Goal: Find specific page/section: Find specific page/section

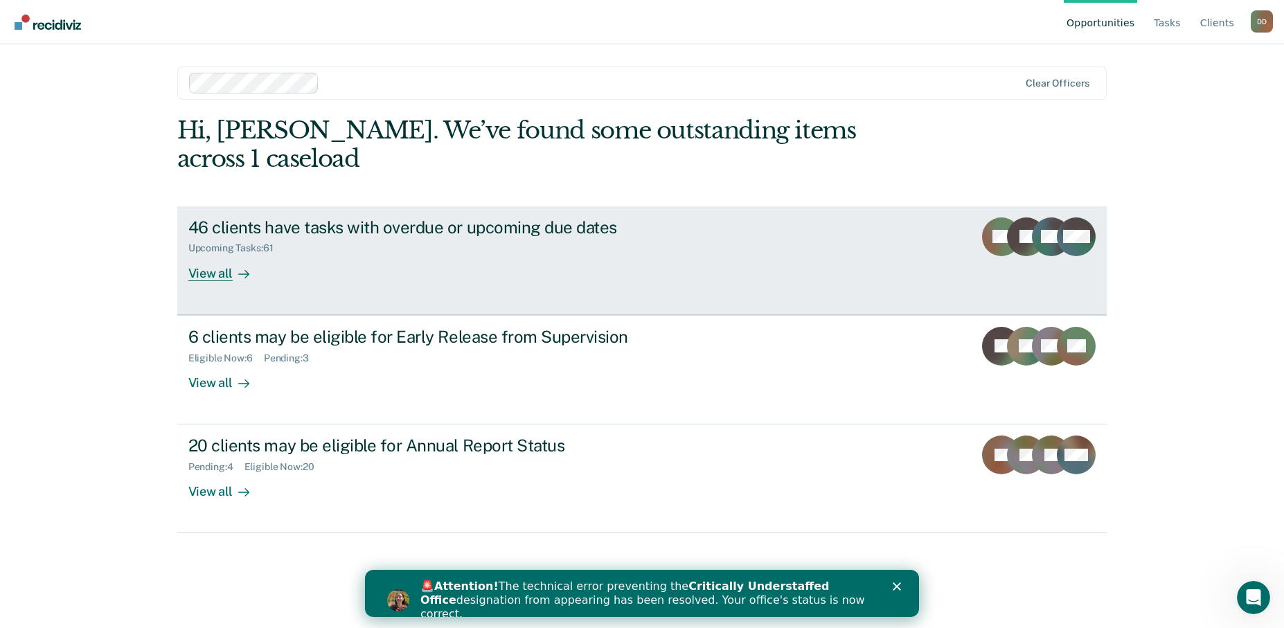
click at [994, 216] on icon at bounding box center [985, 246] width 52 height 60
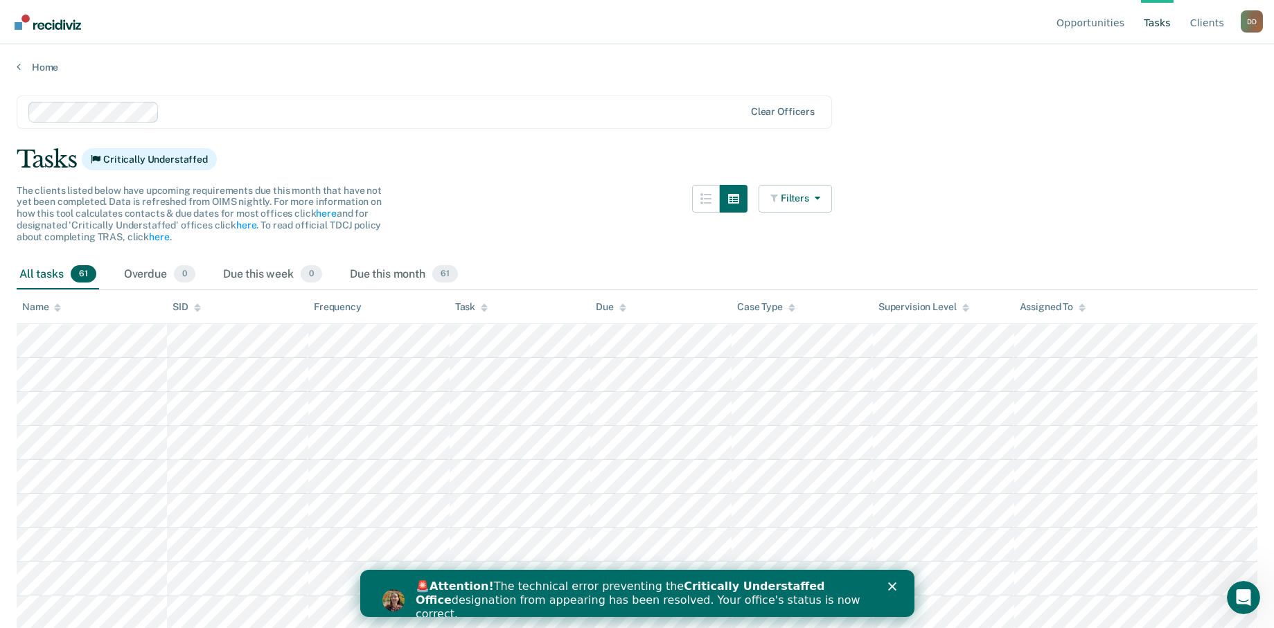
click at [890, 578] on div "🚨 Attention! The technical error preventing the Critically Understaffed Office …" at bounding box center [653, 601] width 477 height 50
click at [888, 586] on icon "Close" at bounding box center [891, 586] width 8 height 8
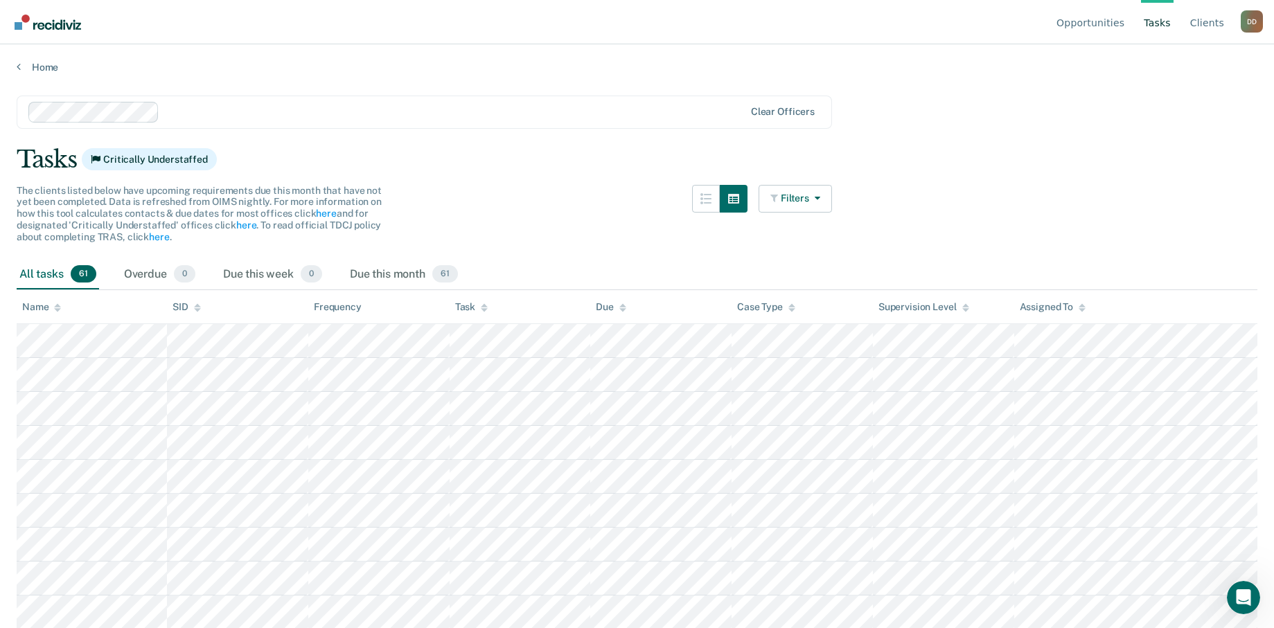
click at [1157, 24] on link "Tasks" at bounding box center [1157, 22] width 33 height 44
click at [1155, 23] on link "Tasks" at bounding box center [1157, 22] width 33 height 44
